Goal: Task Accomplishment & Management: Use online tool/utility

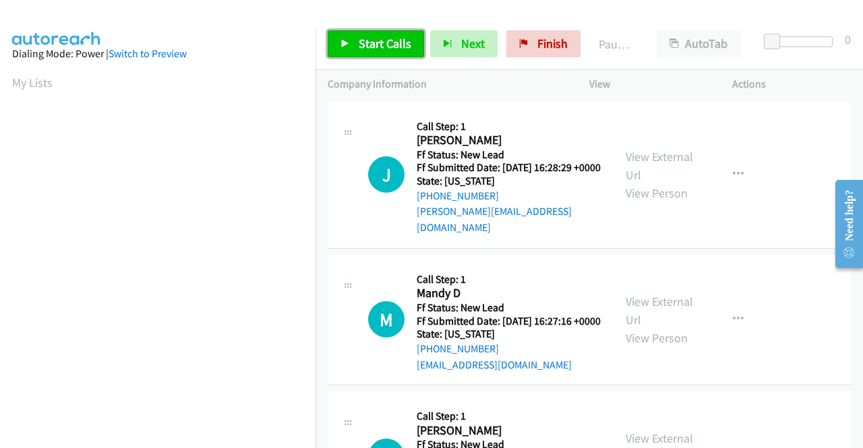
click at [388, 49] on span "Start Calls" at bounding box center [385, 44] width 53 height 16
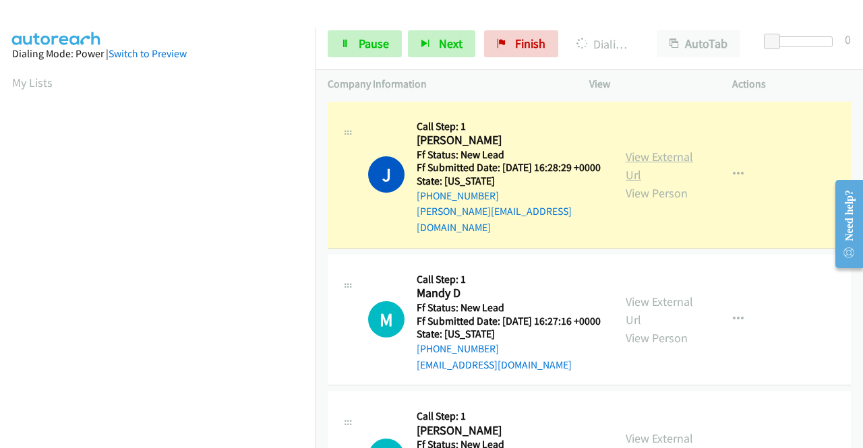
click at [654, 158] on link "View External Url" at bounding box center [659, 166] width 67 height 34
click at [0, 266] on aside "Dialing Mode: Power | Switch to Preview My Lists" at bounding box center [158, 103] width 316 height 747
click at [316, 262] on nav "Dialing Mode: Power | Switch to Preview My Lists" at bounding box center [158, 252] width 316 height 448
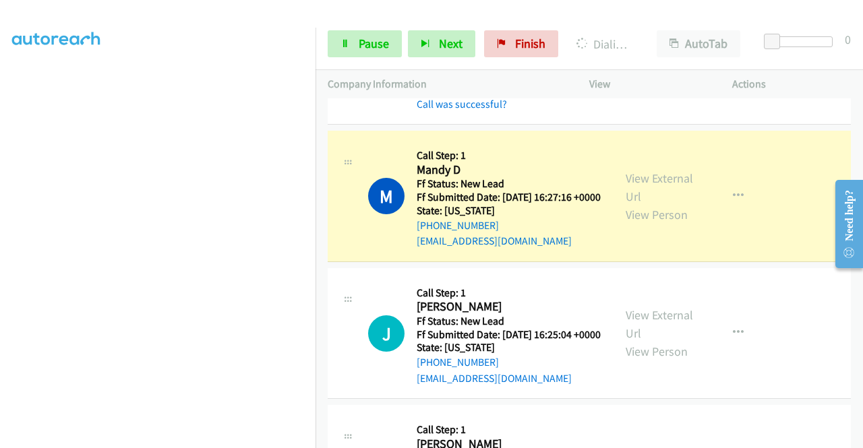
scroll to position [198, 0]
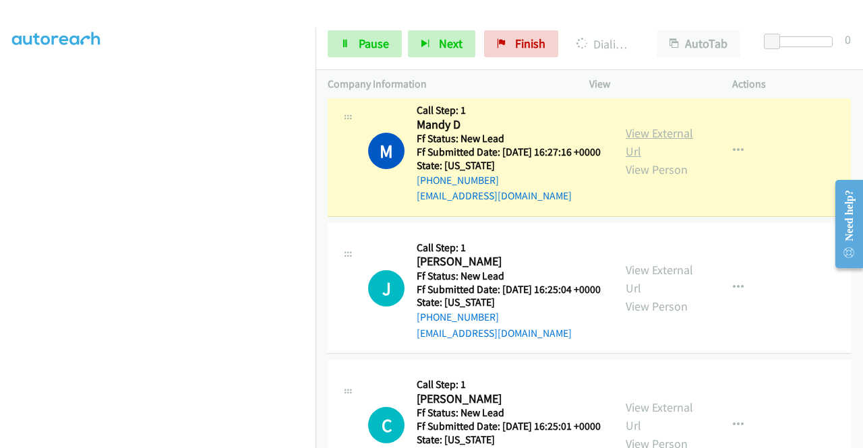
click at [655, 137] on link "View External Url" at bounding box center [659, 142] width 67 height 34
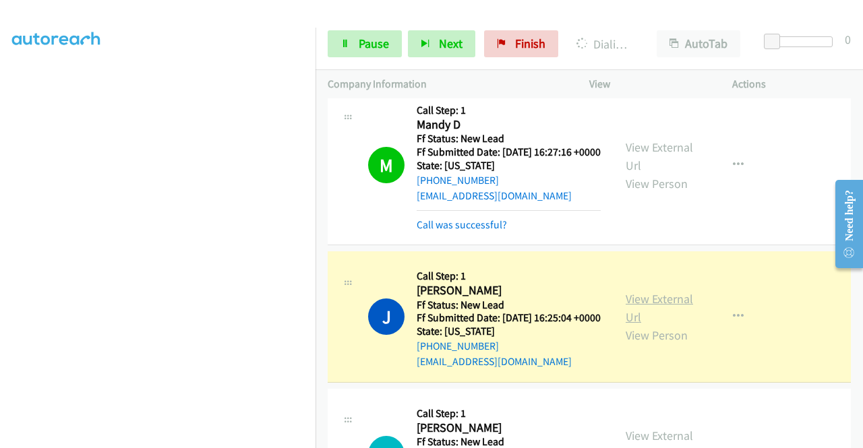
click at [639, 314] on link "View External Url" at bounding box center [659, 308] width 67 height 34
drag, startPoint x: 0, startPoint y: 270, endPoint x: 26, endPoint y: 285, distance: 29.6
click at [0, 270] on aside "Dialing Mode: Power | Switch to Preview My Lists" at bounding box center [158, 103] width 316 height 747
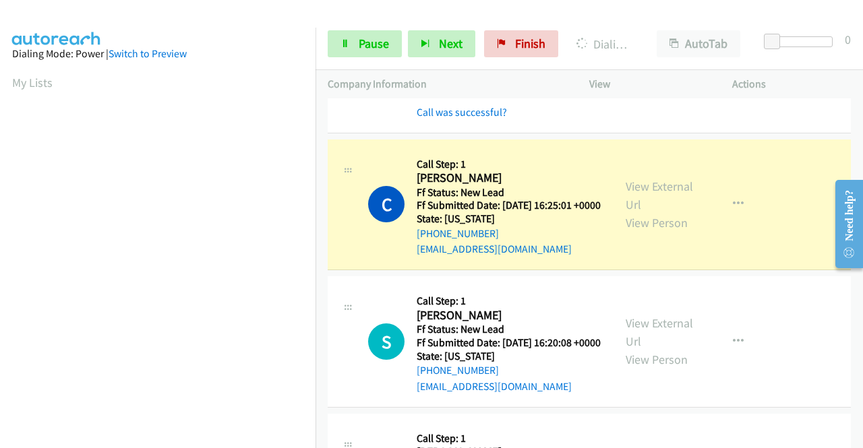
scroll to position [530, 0]
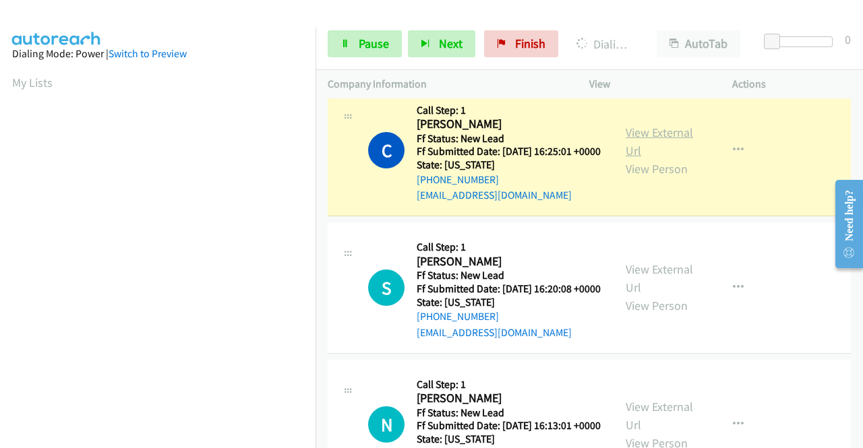
click at [637, 158] on link "View External Url" at bounding box center [659, 142] width 67 height 34
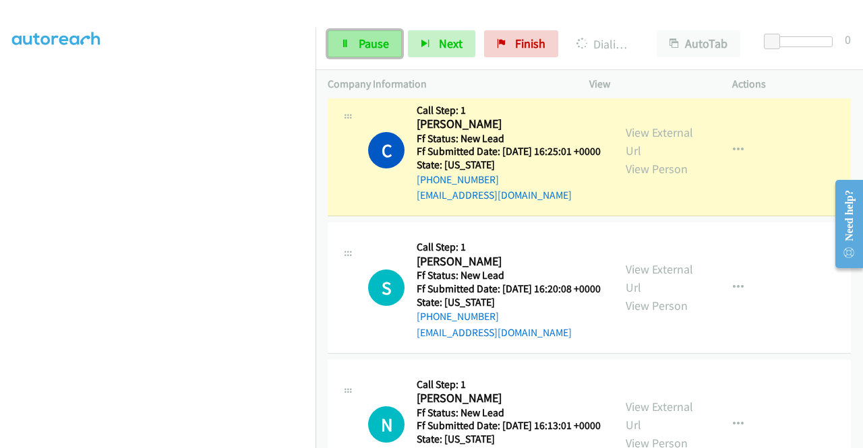
click at [378, 48] on span "Pause" at bounding box center [374, 44] width 30 height 16
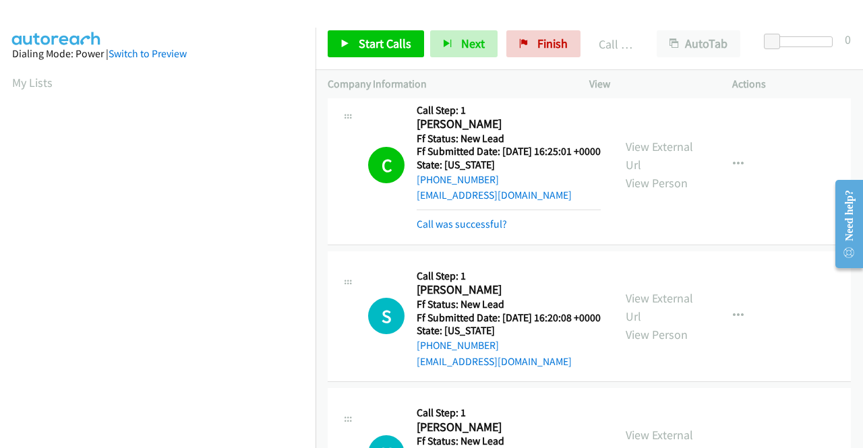
scroll to position [308, 0]
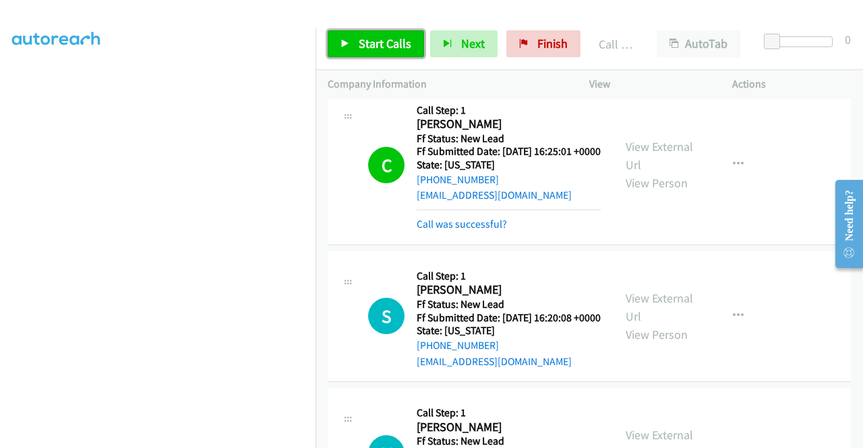
click at [367, 45] on span "Start Calls" at bounding box center [385, 44] width 53 height 16
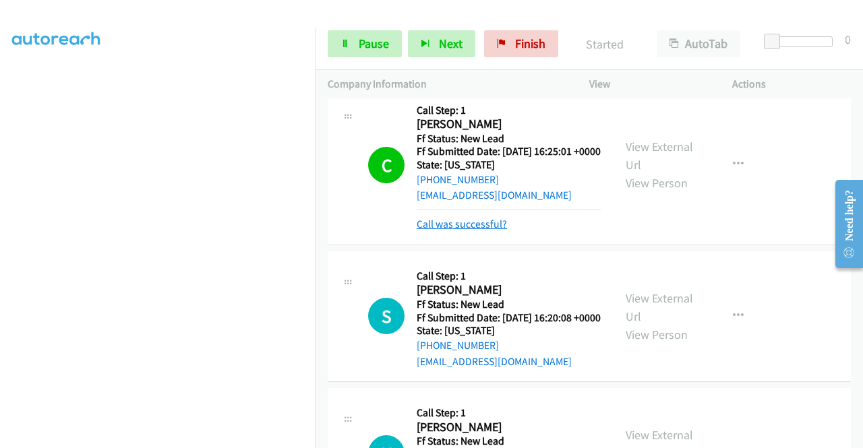
click at [486, 231] on link "Call was successful?" at bounding box center [462, 224] width 90 height 13
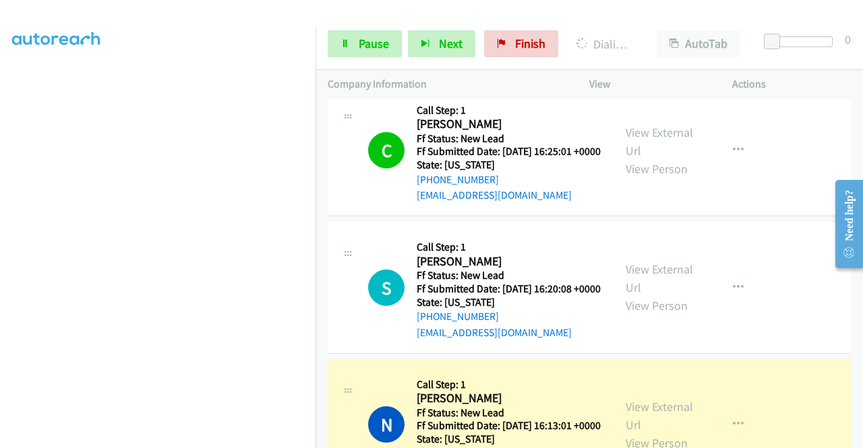
click at [854, 442] on div "+1 415-964-1034 Call failed - Please reload the list and try again The Callbar …" at bounding box center [590, 273] width 548 height 350
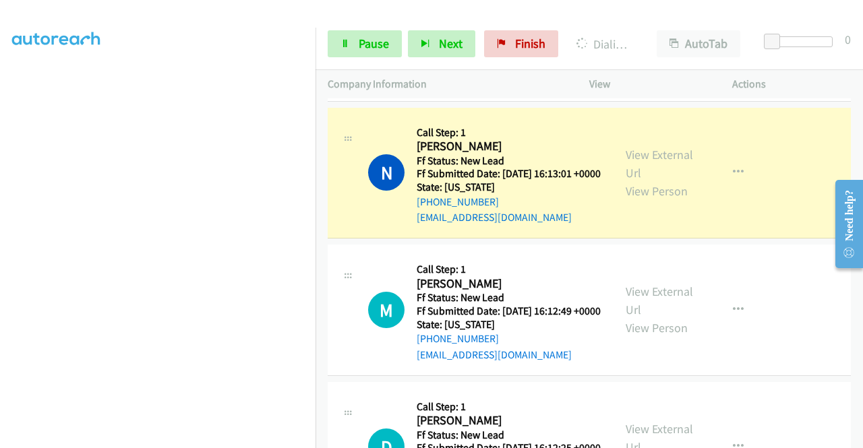
scroll to position [818, 0]
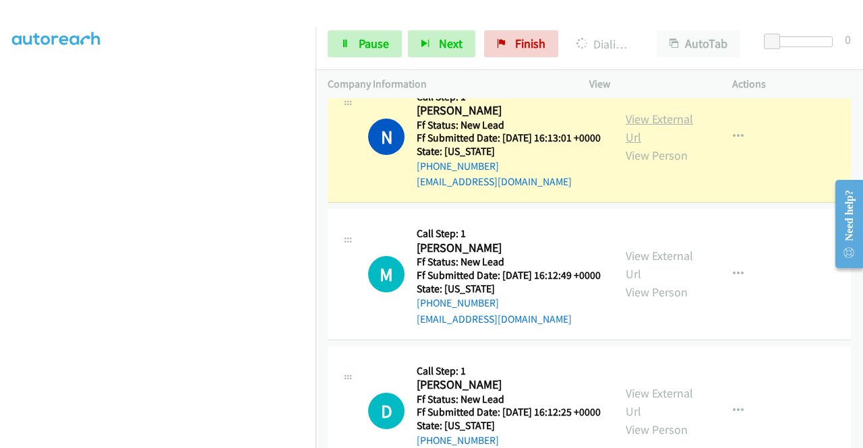
click at [628, 145] on link "View External Url" at bounding box center [659, 128] width 67 height 34
click at [0, 256] on aside "Dialing Mode: Power | Switch to Preview My Lists" at bounding box center [158, 103] width 316 height 747
click at [360, 36] on span "Pause" at bounding box center [374, 44] width 30 height 16
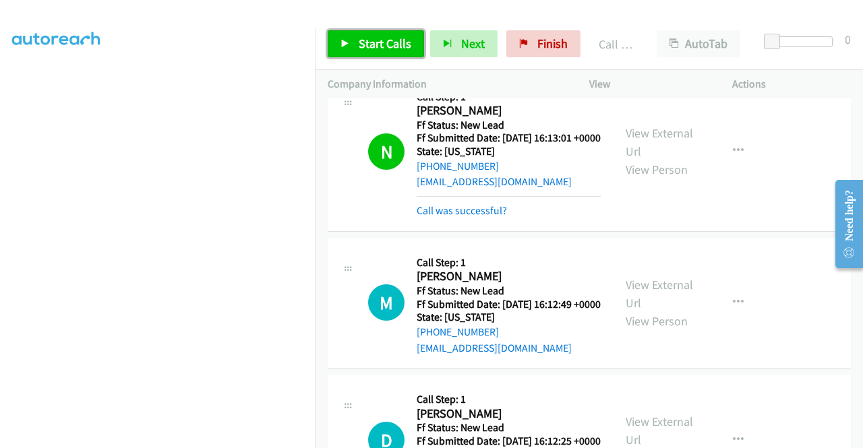
click at [387, 46] on span "Start Calls" at bounding box center [385, 44] width 53 height 16
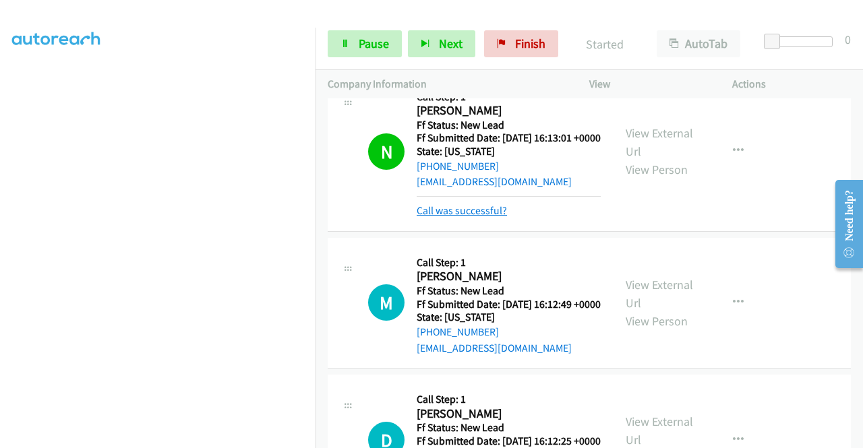
click at [494, 217] on link "Call was successful?" at bounding box center [462, 210] width 90 height 13
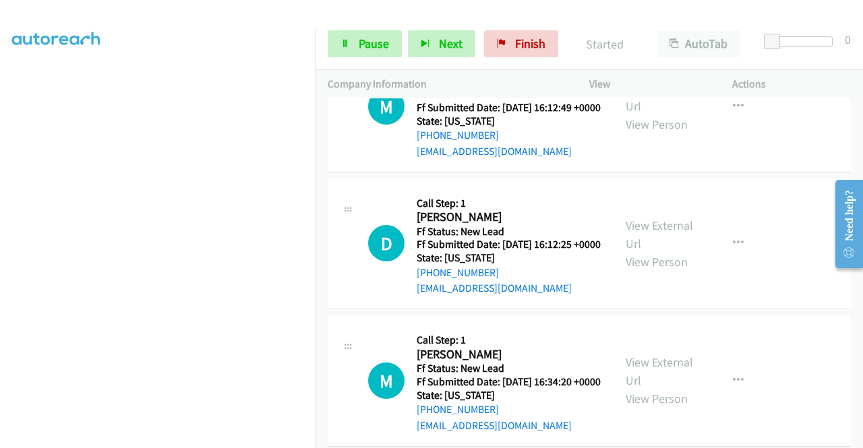
scroll to position [1000, 0]
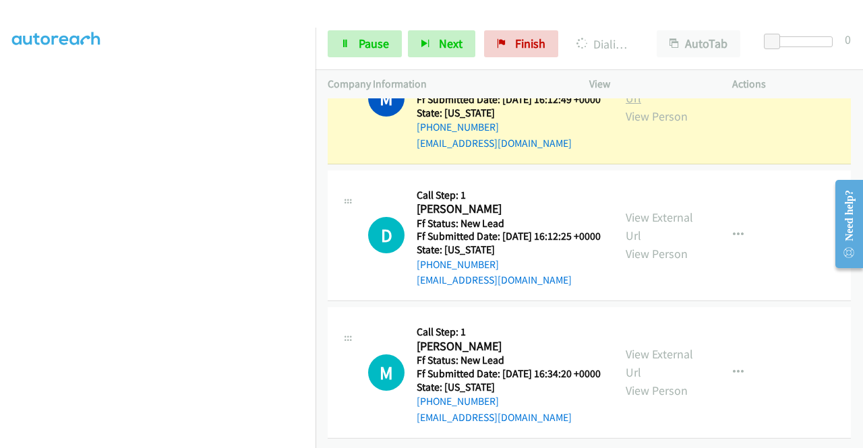
click at [639, 106] on link "View External Url" at bounding box center [659, 89] width 67 height 34
click at [347, 36] on link "Pause" at bounding box center [365, 43] width 74 height 27
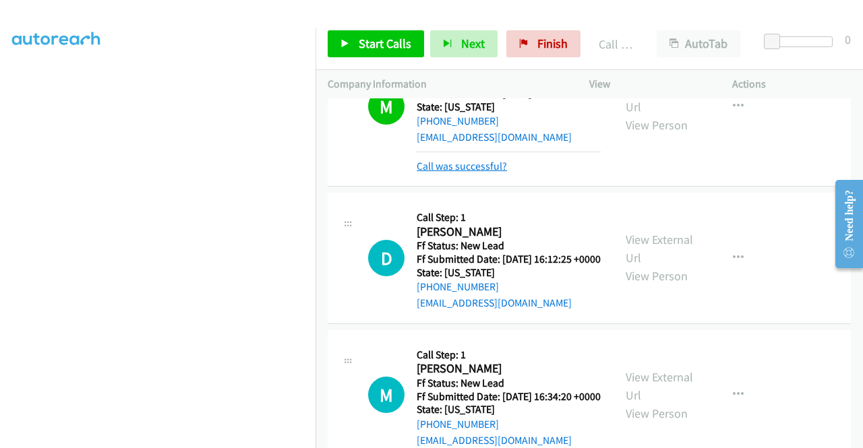
click at [456, 173] on link "Call was successful?" at bounding box center [462, 166] width 90 height 13
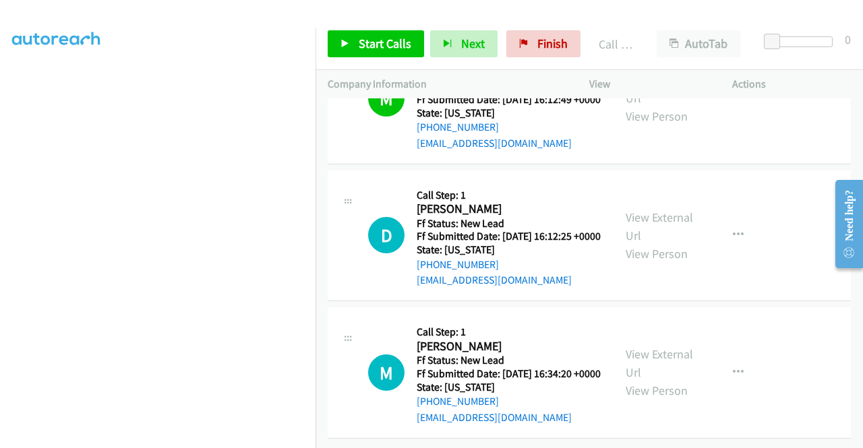
scroll to position [1105, 0]
click at [355, 49] on link "Start Calls" at bounding box center [376, 43] width 96 height 27
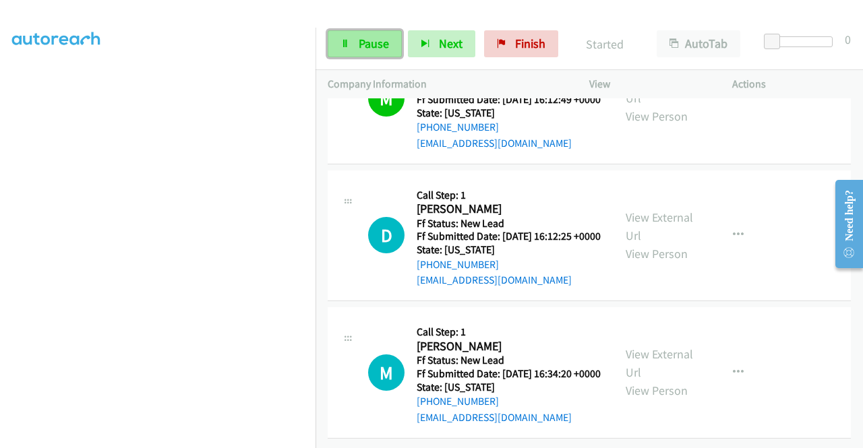
click at [378, 48] on span "Pause" at bounding box center [374, 44] width 30 height 16
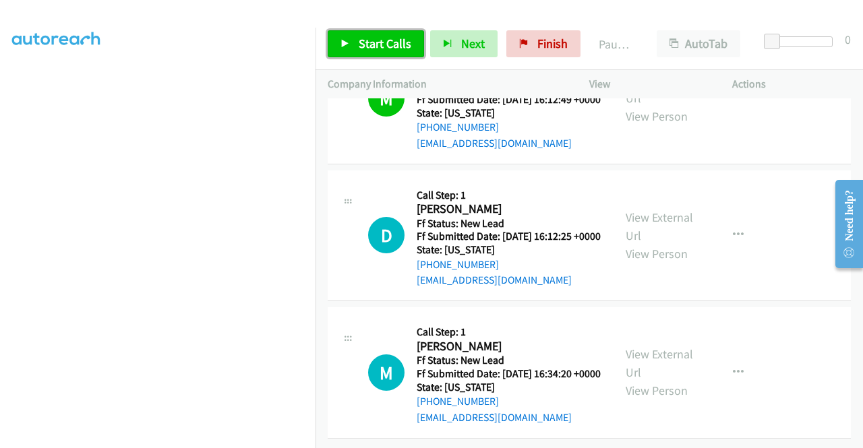
click at [372, 56] on link "Start Calls" at bounding box center [376, 43] width 96 height 27
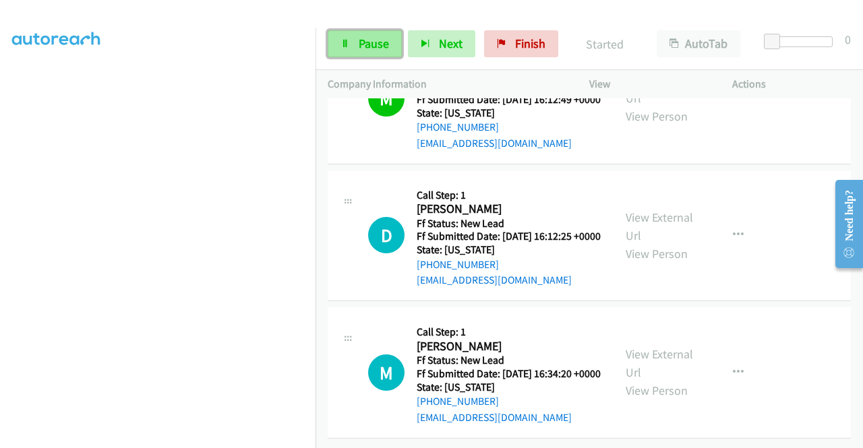
click at [380, 40] on span "Pause" at bounding box center [374, 44] width 30 height 16
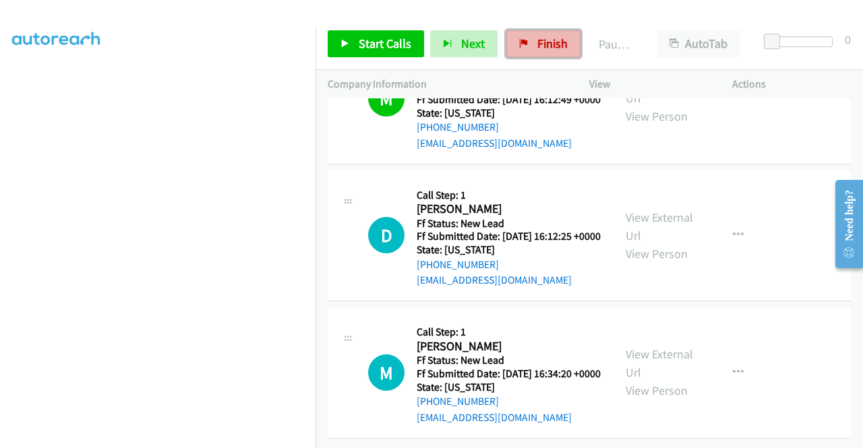
click at [525, 43] on link "Finish" at bounding box center [543, 43] width 74 height 27
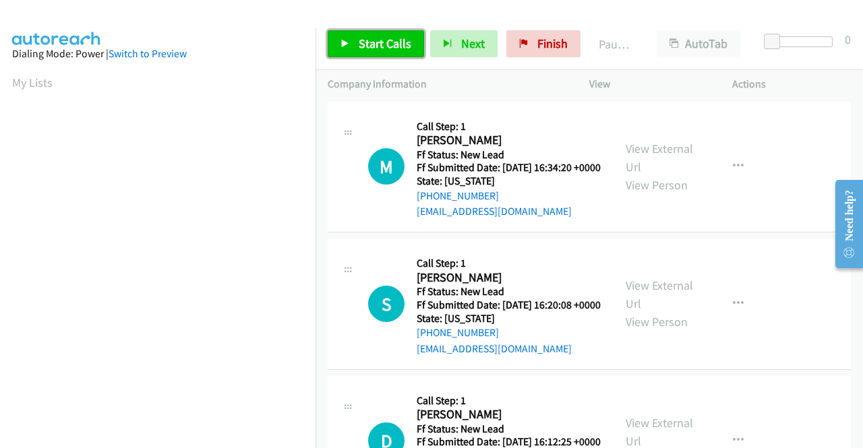
click at [345, 42] on icon at bounding box center [345, 44] width 9 height 9
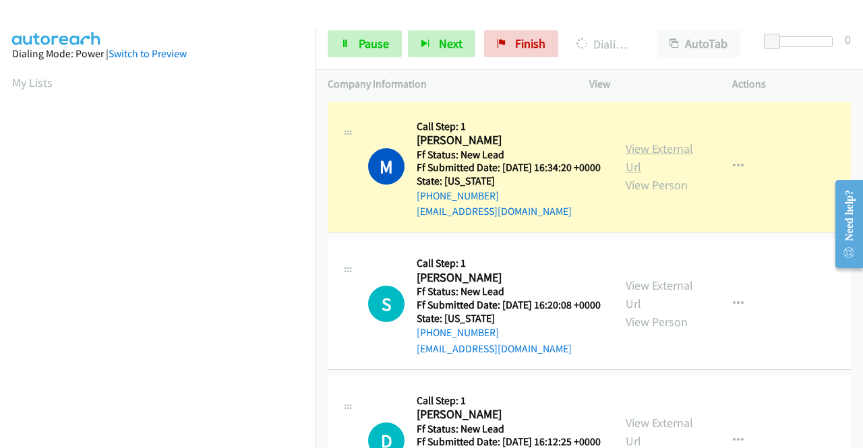
click at [645, 156] on link "View External Url" at bounding box center [659, 158] width 67 height 34
click at [0, 237] on aside "Dialing Mode: Power | Switch to Preview My Lists" at bounding box center [158, 121] width 316 height 747
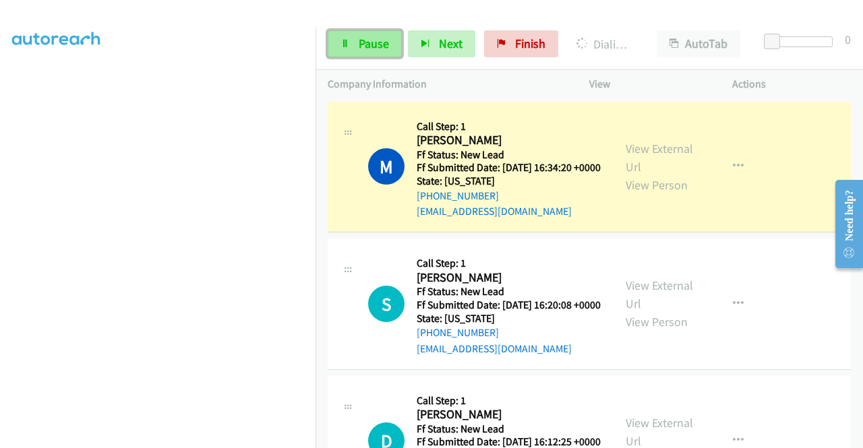
click at [328, 48] on link "Pause" at bounding box center [365, 43] width 74 height 27
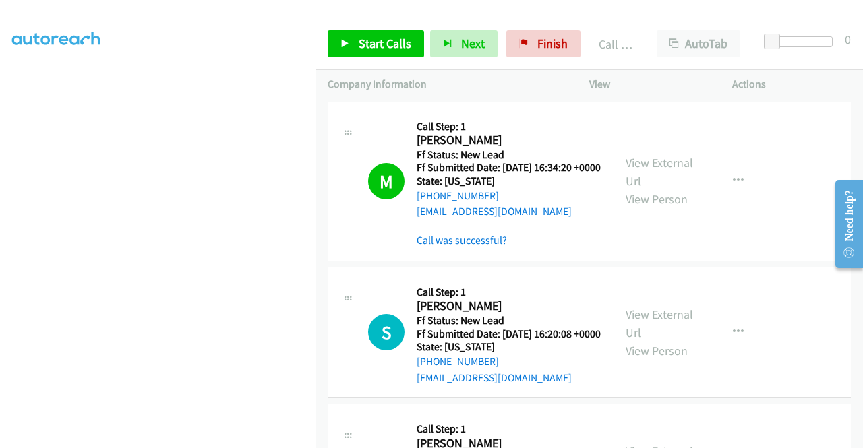
click at [467, 247] on link "Call was successful?" at bounding box center [462, 240] width 90 height 13
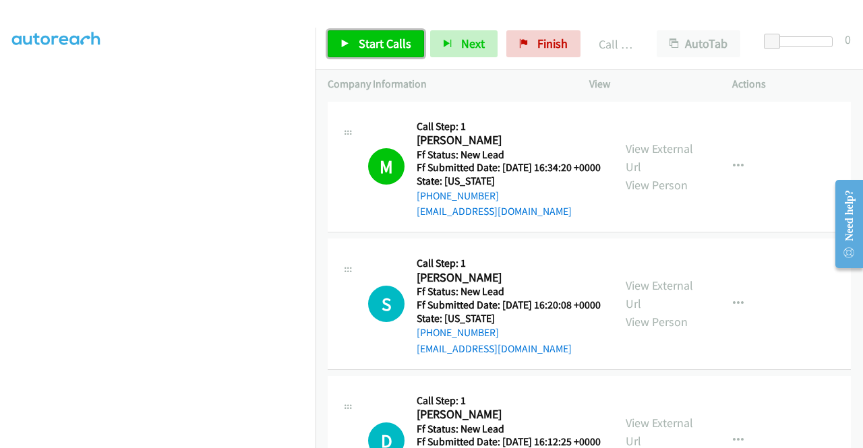
click at [388, 36] on span "Start Calls" at bounding box center [385, 44] width 53 height 16
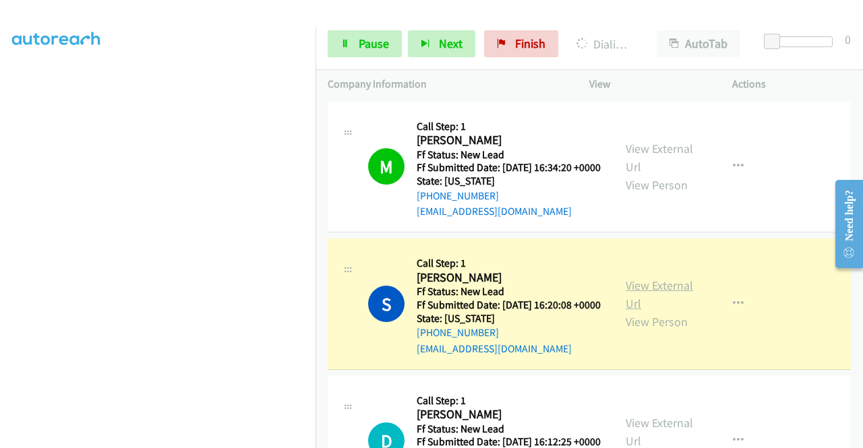
click at [643, 312] on link "View External Url" at bounding box center [659, 295] width 67 height 34
click at [0, 250] on aside "Dialing Mode: Power | Switch to Preview My Lists" at bounding box center [158, 103] width 316 height 747
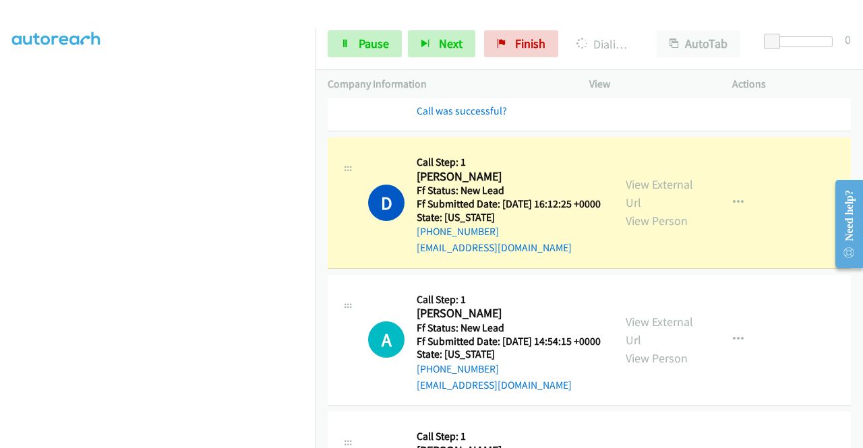
scroll to position [266, 0]
click at [661, 211] on link "View External Url" at bounding box center [659, 194] width 67 height 34
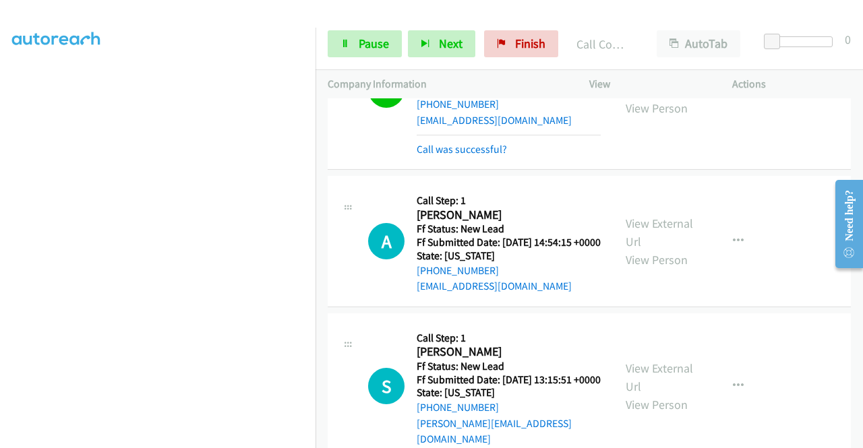
scroll to position [475, 0]
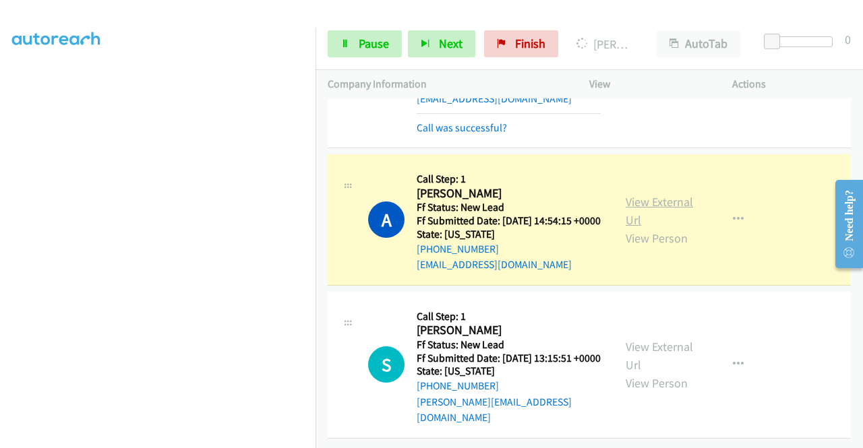
click at [658, 194] on link "View External Url" at bounding box center [659, 211] width 67 height 34
click at [319, 194] on td "A Callback Scheduled Call Step: 1 Ashley Weiss America/New_York Ff Status: New …" at bounding box center [590, 221] width 548 height 138
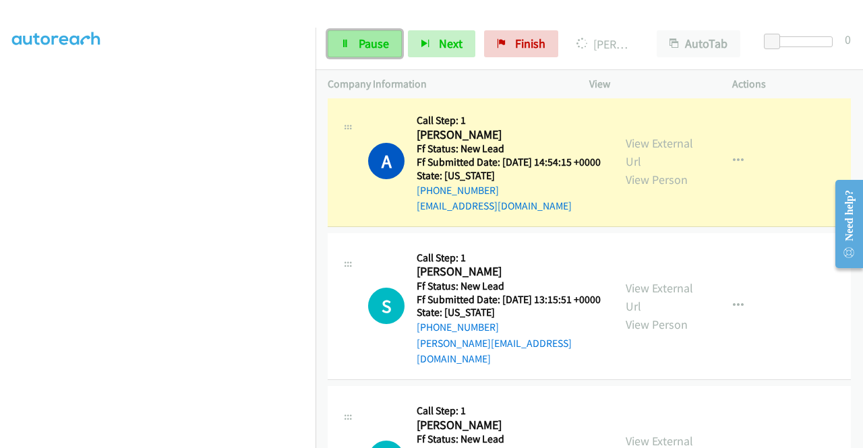
click at [360, 49] on span "Pause" at bounding box center [374, 44] width 30 height 16
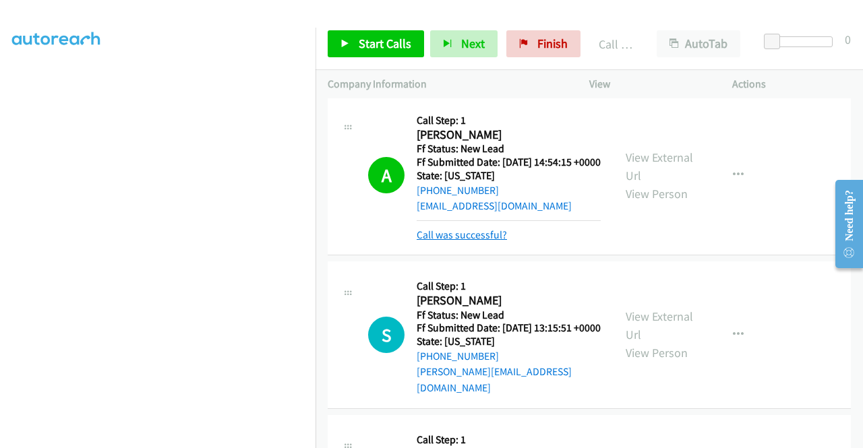
click at [463, 241] on link "Call was successful?" at bounding box center [462, 235] width 90 height 13
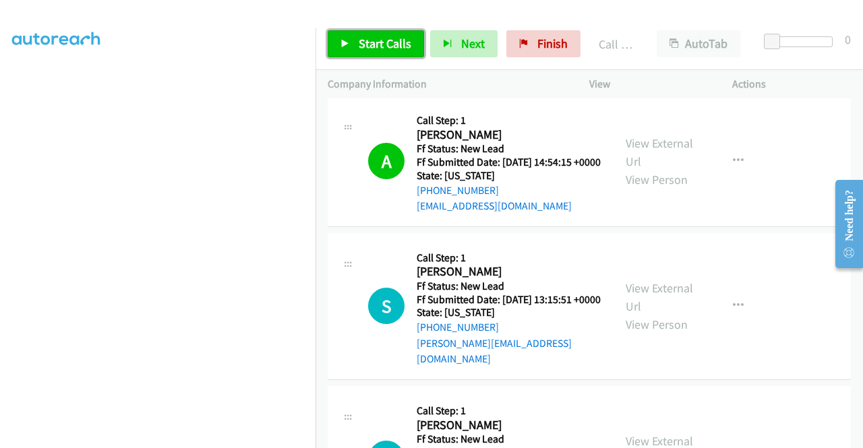
click at [380, 52] on link "Start Calls" at bounding box center [376, 43] width 96 height 27
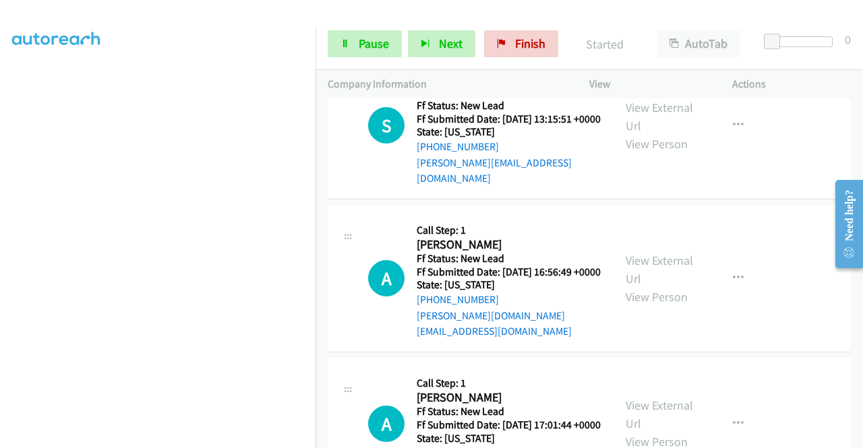
scroll to position [645, 0]
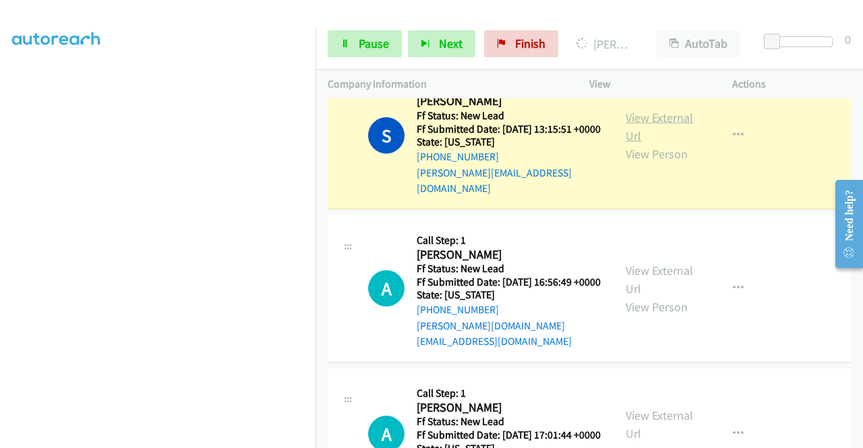
click at [653, 144] on link "View External Url" at bounding box center [659, 127] width 67 height 34
click at [0, 257] on aside "Dialing Mode: Power | Switch to Preview My Lists" at bounding box center [158, 103] width 316 height 747
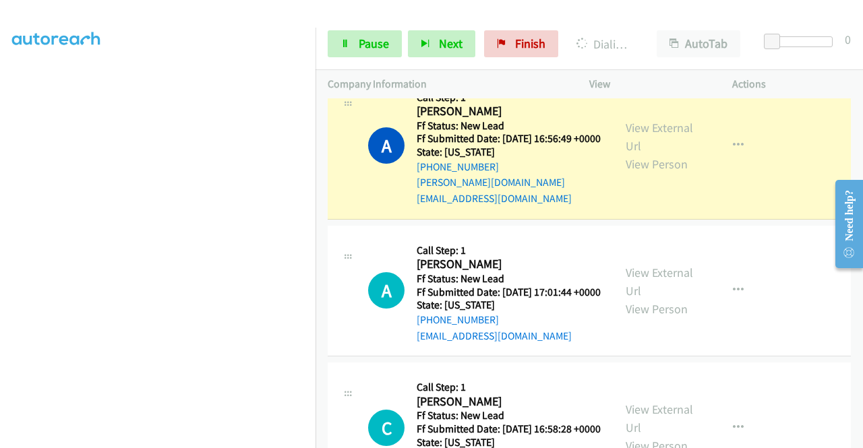
scroll to position [833, 0]
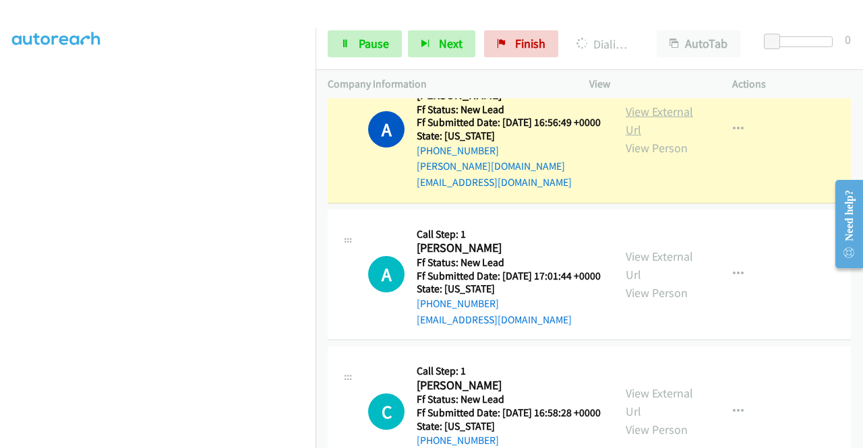
click at [662, 138] on link "View External Url" at bounding box center [659, 121] width 67 height 34
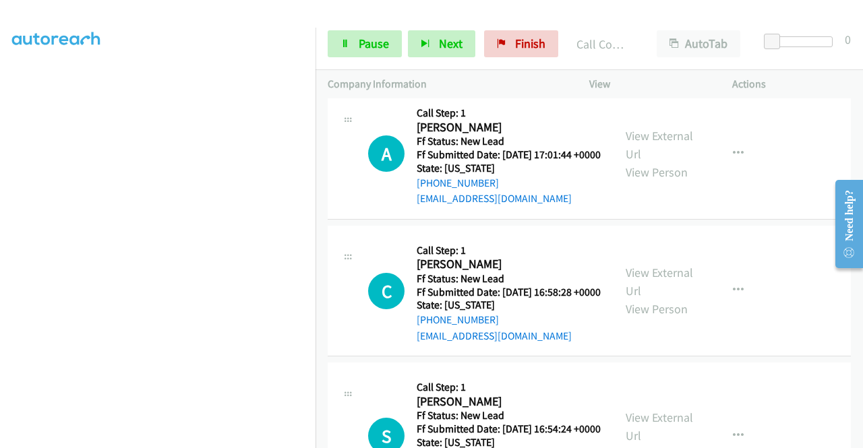
scroll to position [990, 0]
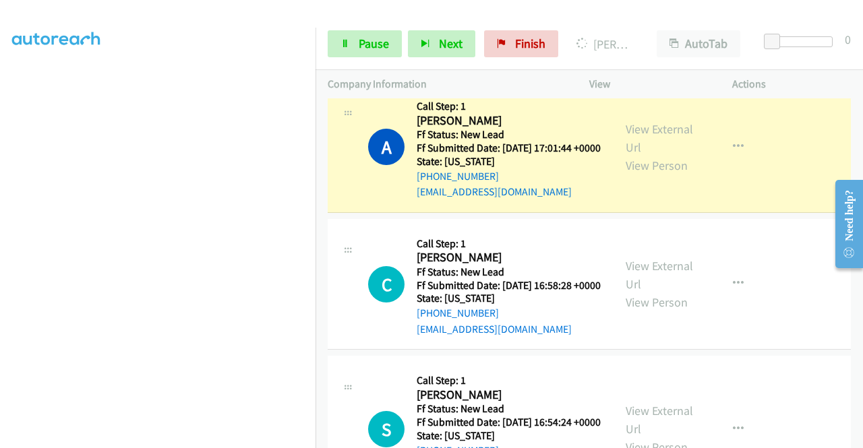
click at [646, 172] on div "View External Url View Person" at bounding box center [661, 147] width 70 height 55
click at [638, 155] on link "View External Url" at bounding box center [659, 138] width 67 height 34
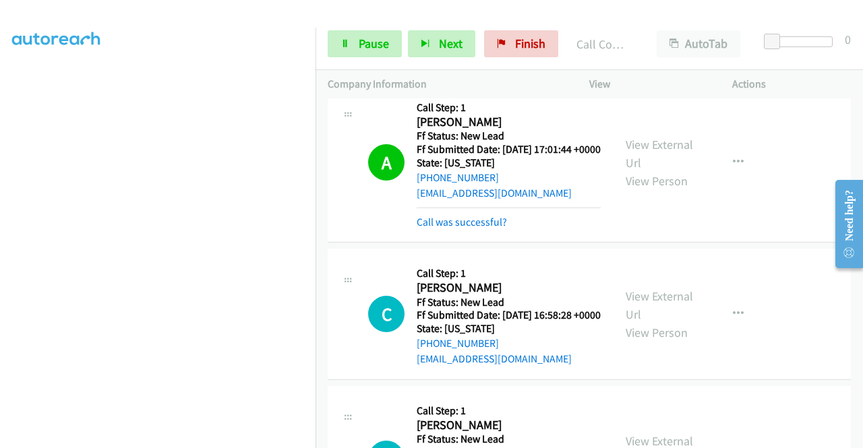
scroll to position [1162, 0]
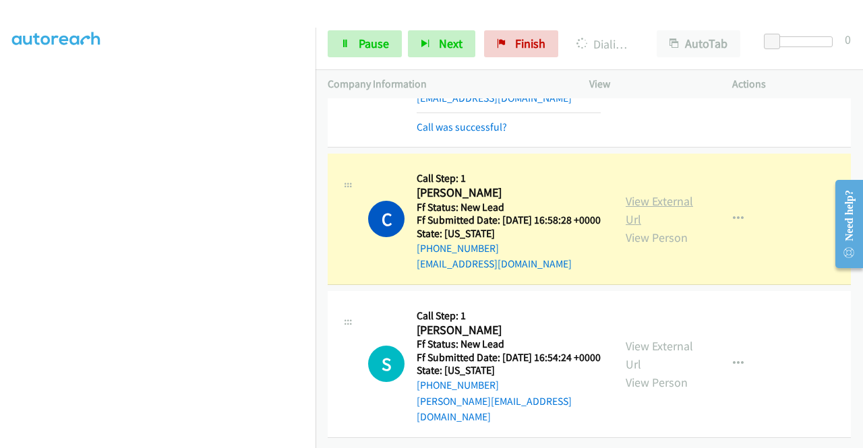
click at [657, 194] on link "View External Url" at bounding box center [659, 211] width 67 height 34
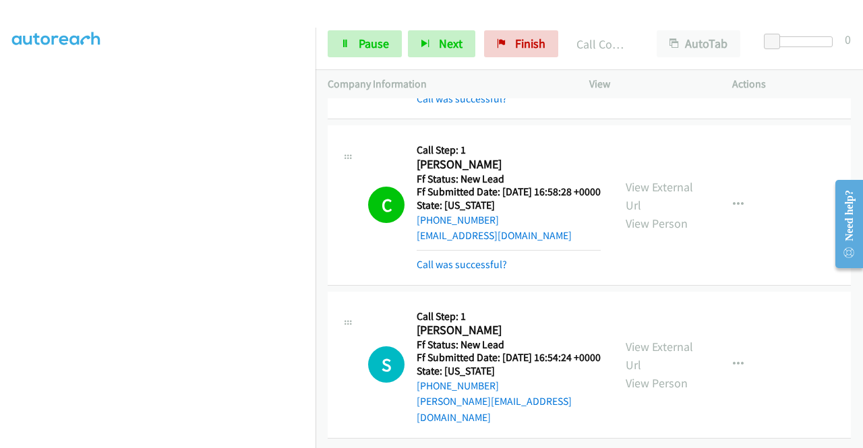
scroll to position [1190, 0]
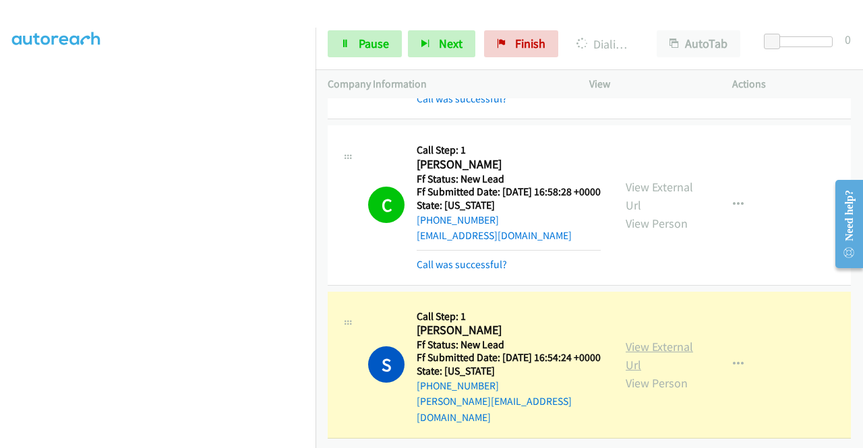
click at [675, 339] on link "View External Url" at bounding box center [659, 356] width 67 height 34
click at [365, 41] on span "Pause" at bounding box center [374, 44] width 30 height 16
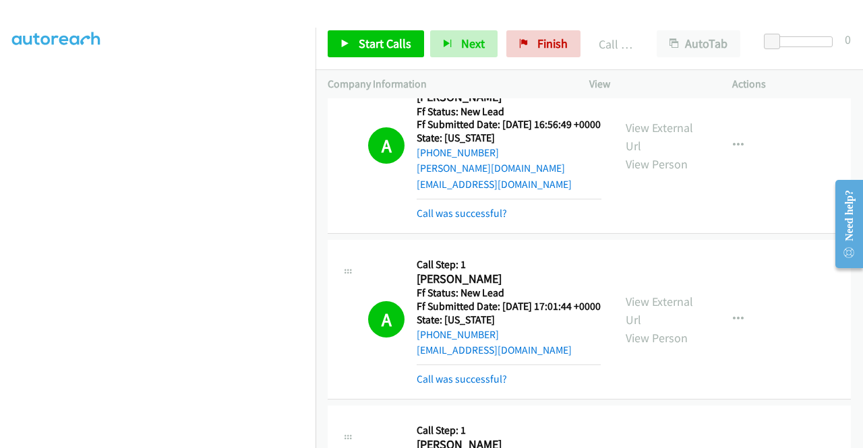
scroll to position [1, 0]
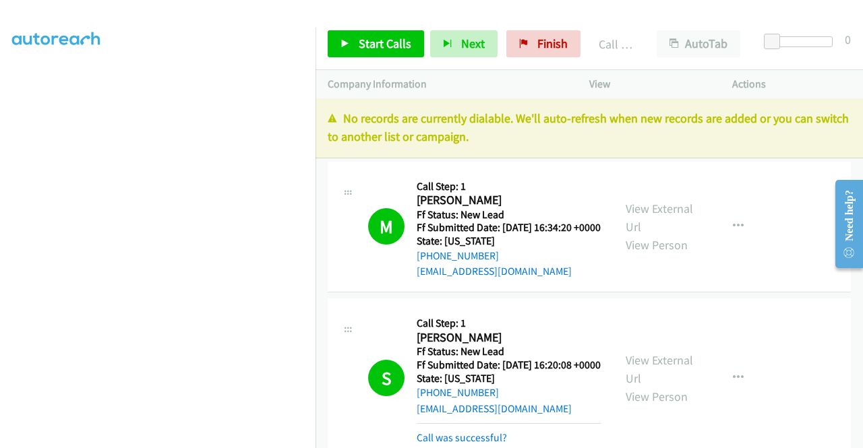
click at [701, 152] on div "No records are currently dialable. We'll auto-refresh when new records are adde…" at bounding box center [590, 127] width 548 height 61
click at [554, 42] on span "Finish" at bounding box center [552, 44] width 30 height 16
